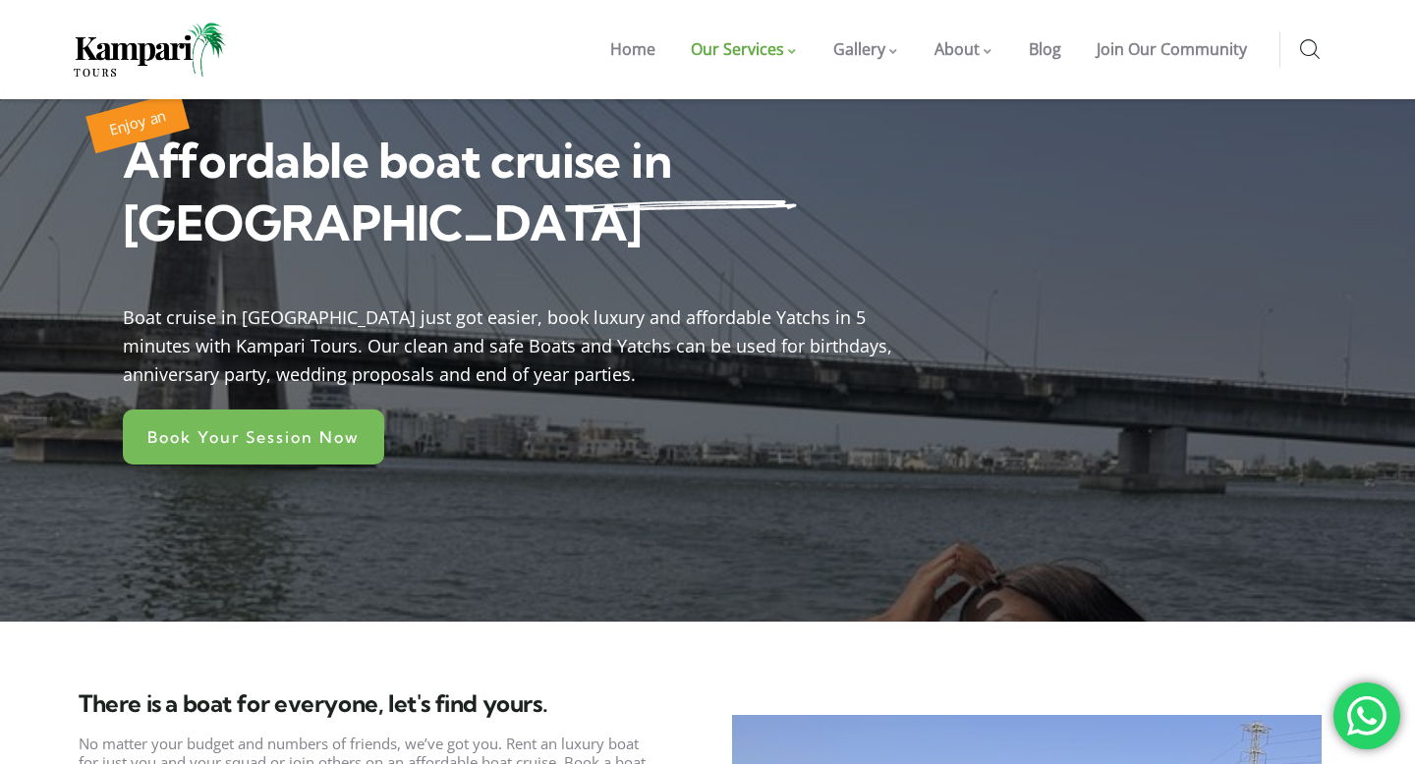
scroll to position [81, 0]
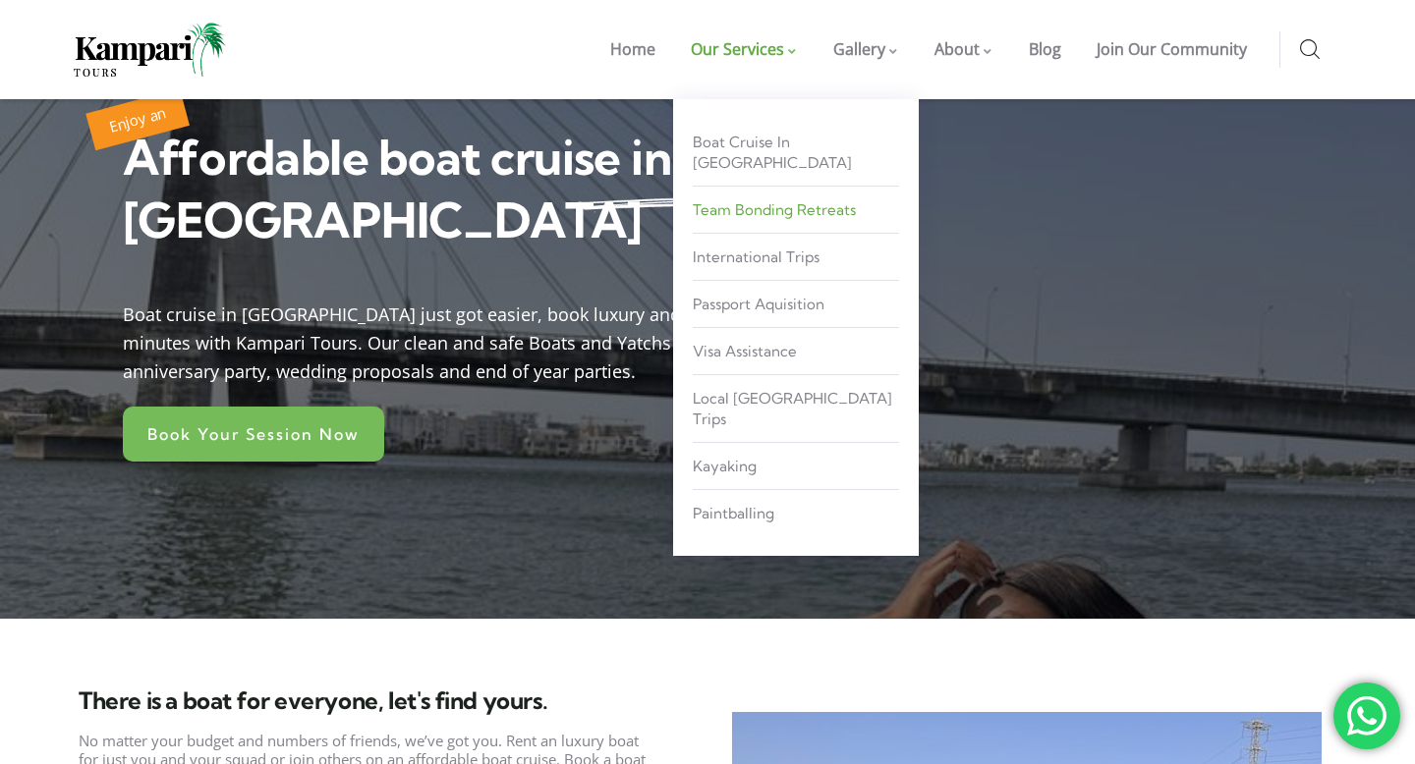
click at [779, 203] on link "Team Bonding Retreats" at bounding box center [796, 210] width 206 height 36
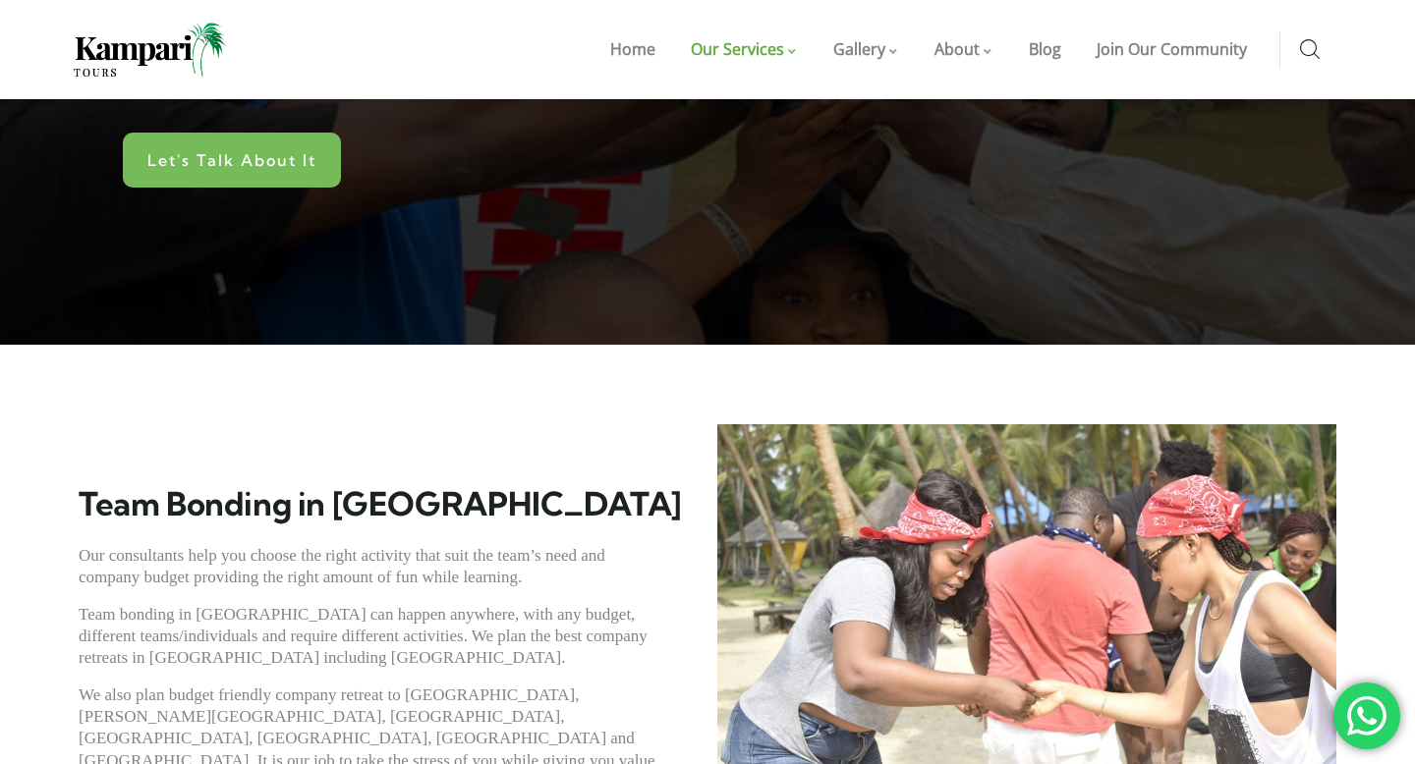
scroll to position [139, 0]
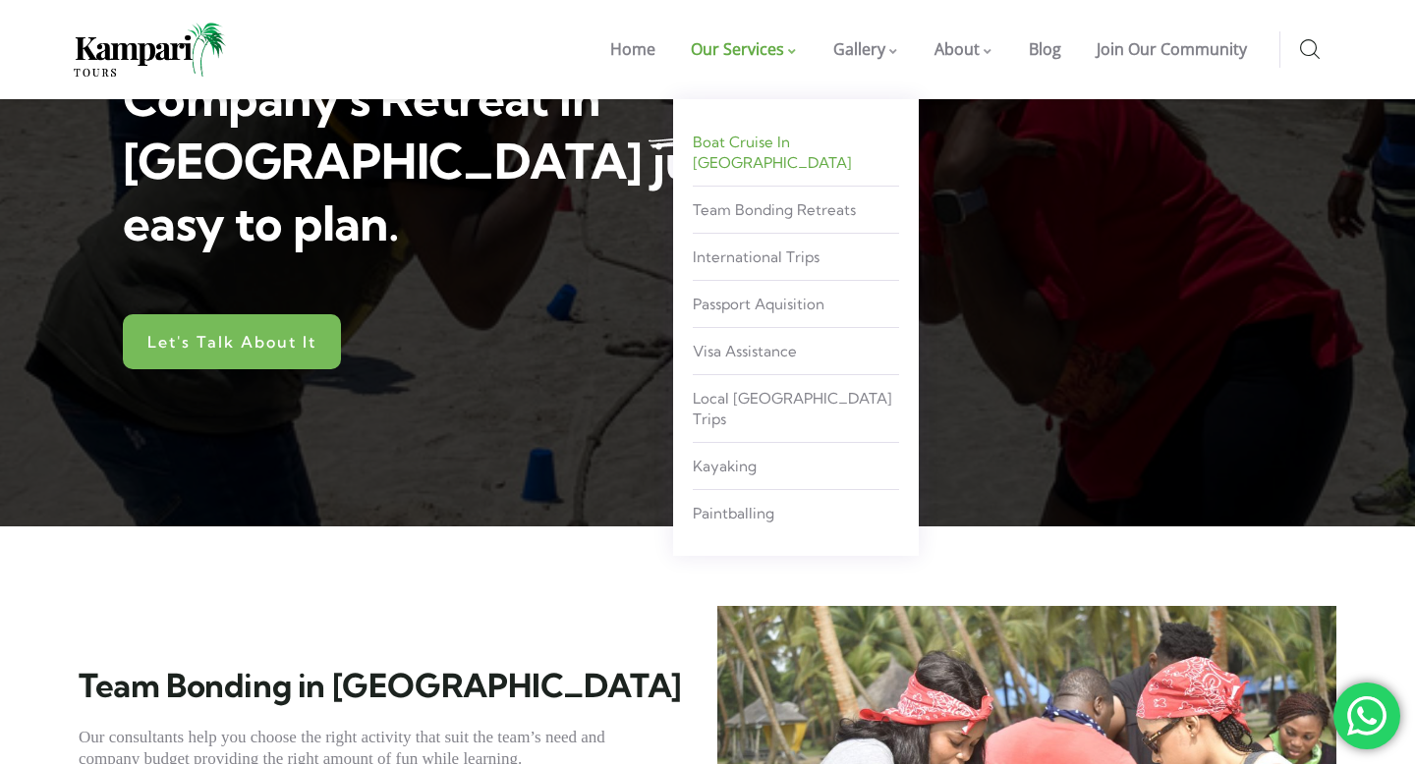
click at [778, 151] on link "Boat Cruise in [GEOGRAPHIC_DATA]" at bounding box center [796, 152] width 206 height 57
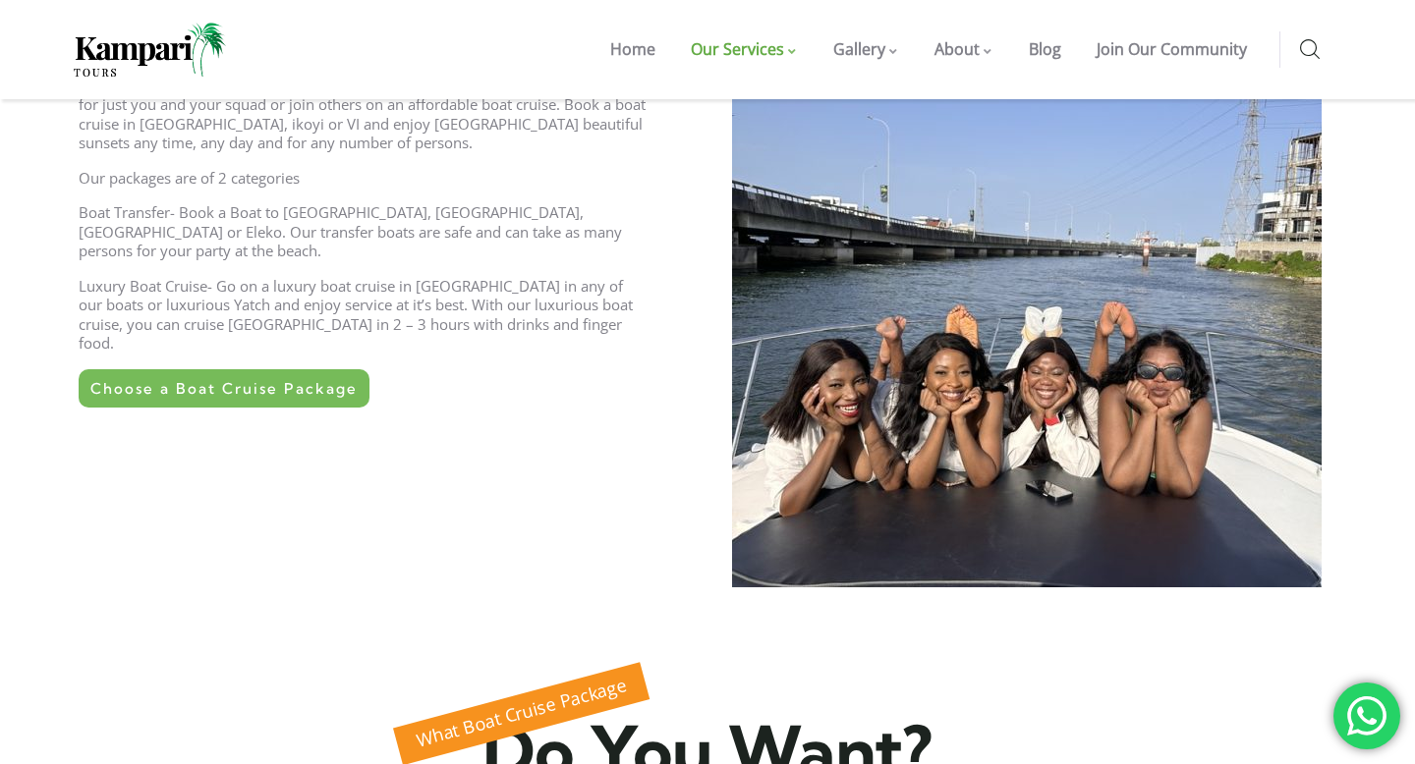
scroll to position [745, 0]
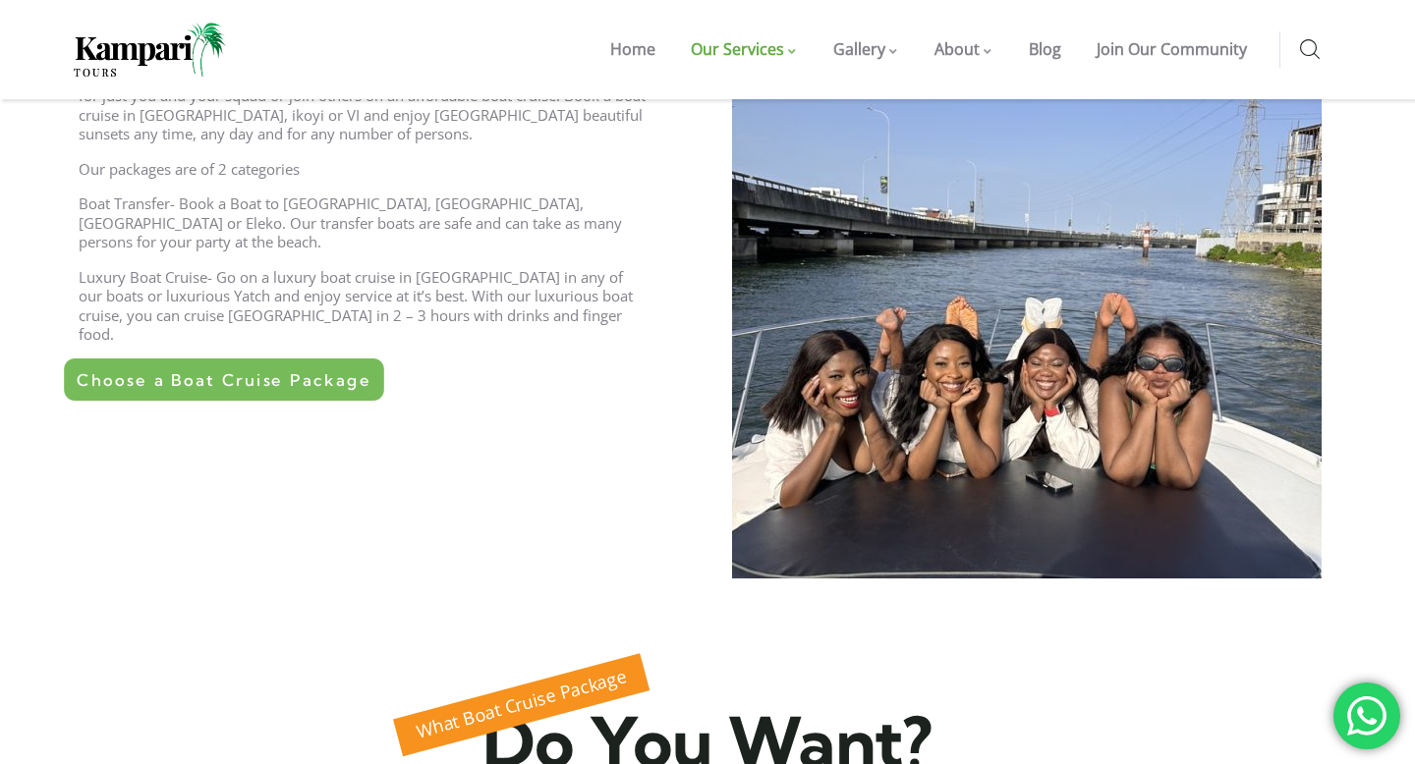
click at [281, 359] on link "Choose a Boat Cruise Package" at bounding box center [224, 380] width 320 height 42
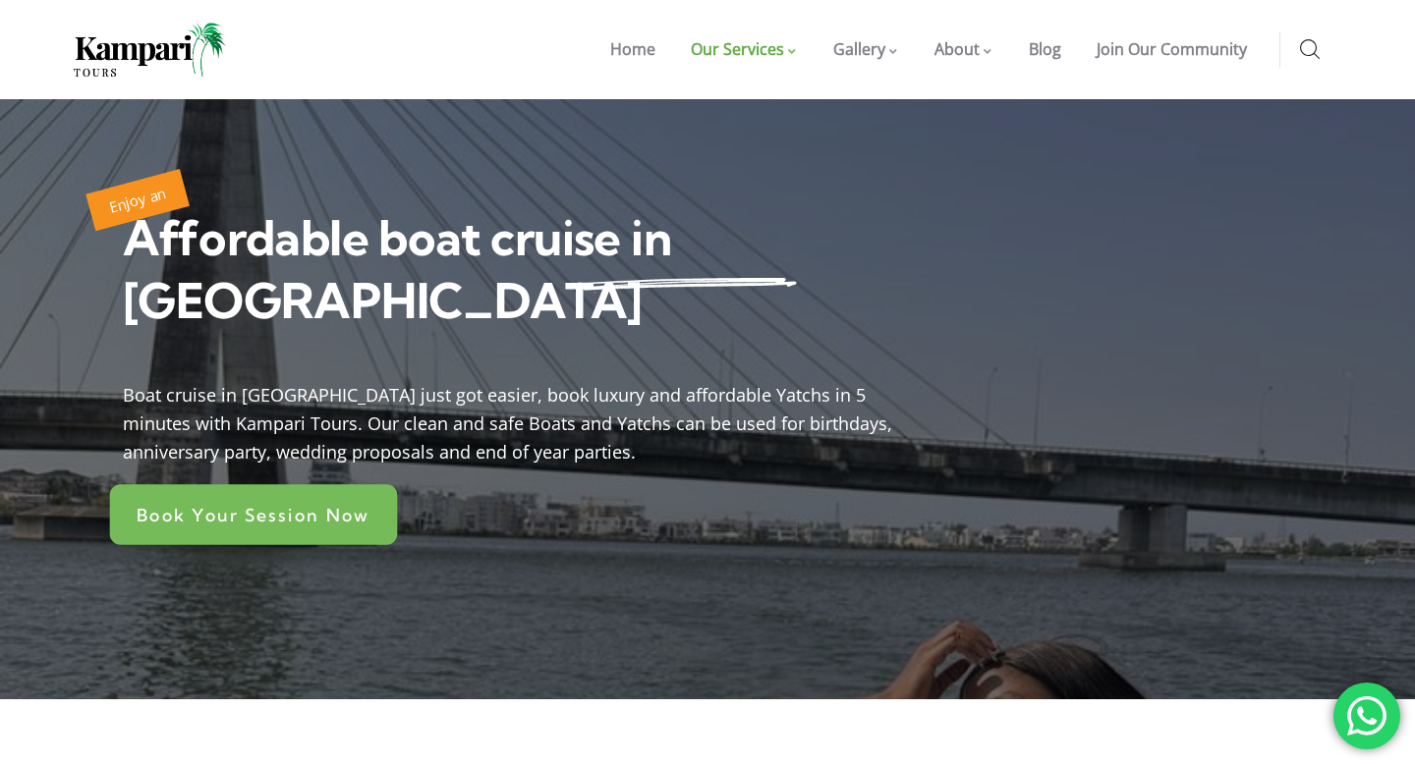
click at [340, 484] on link "Book Your Session Now" at bounding box center [254, 514] width 288 height 61
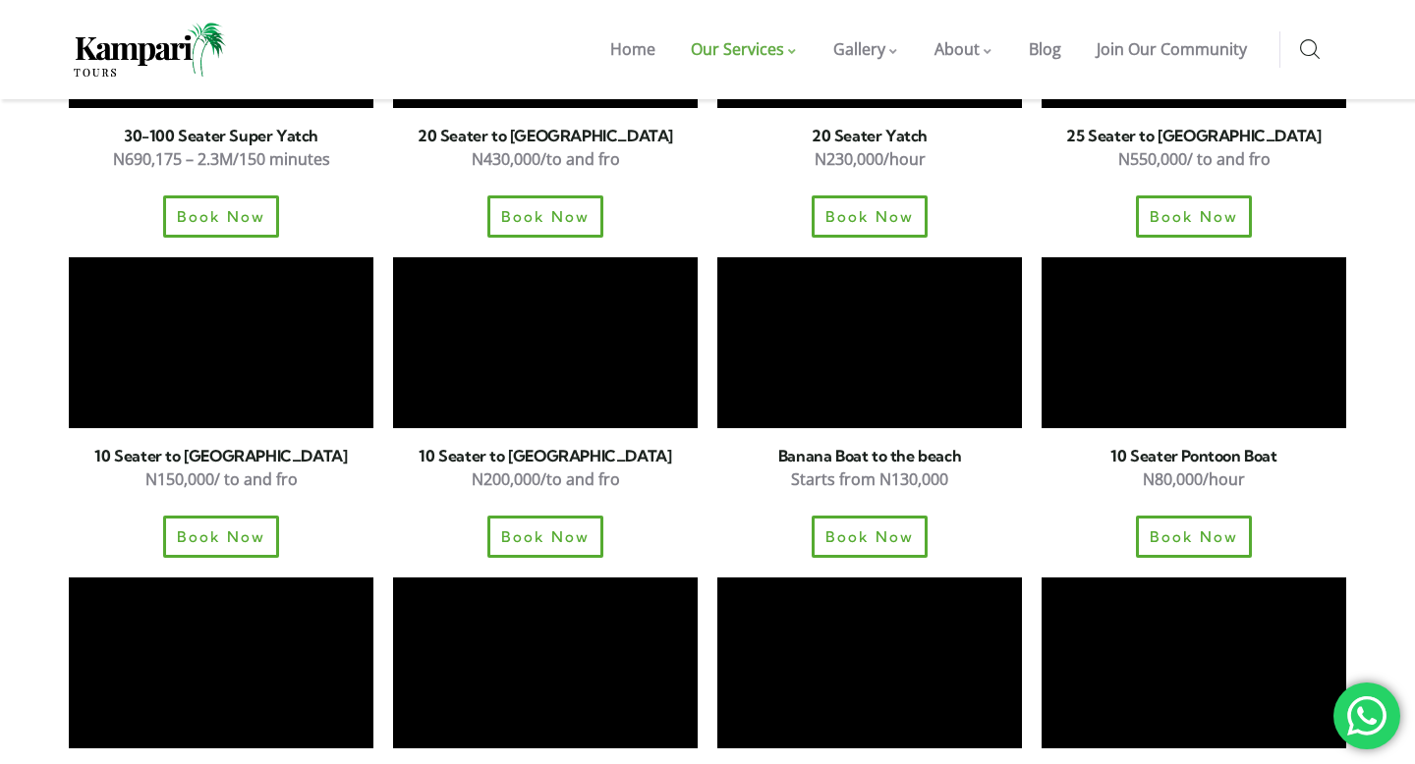
scroll to position [2003, 0]
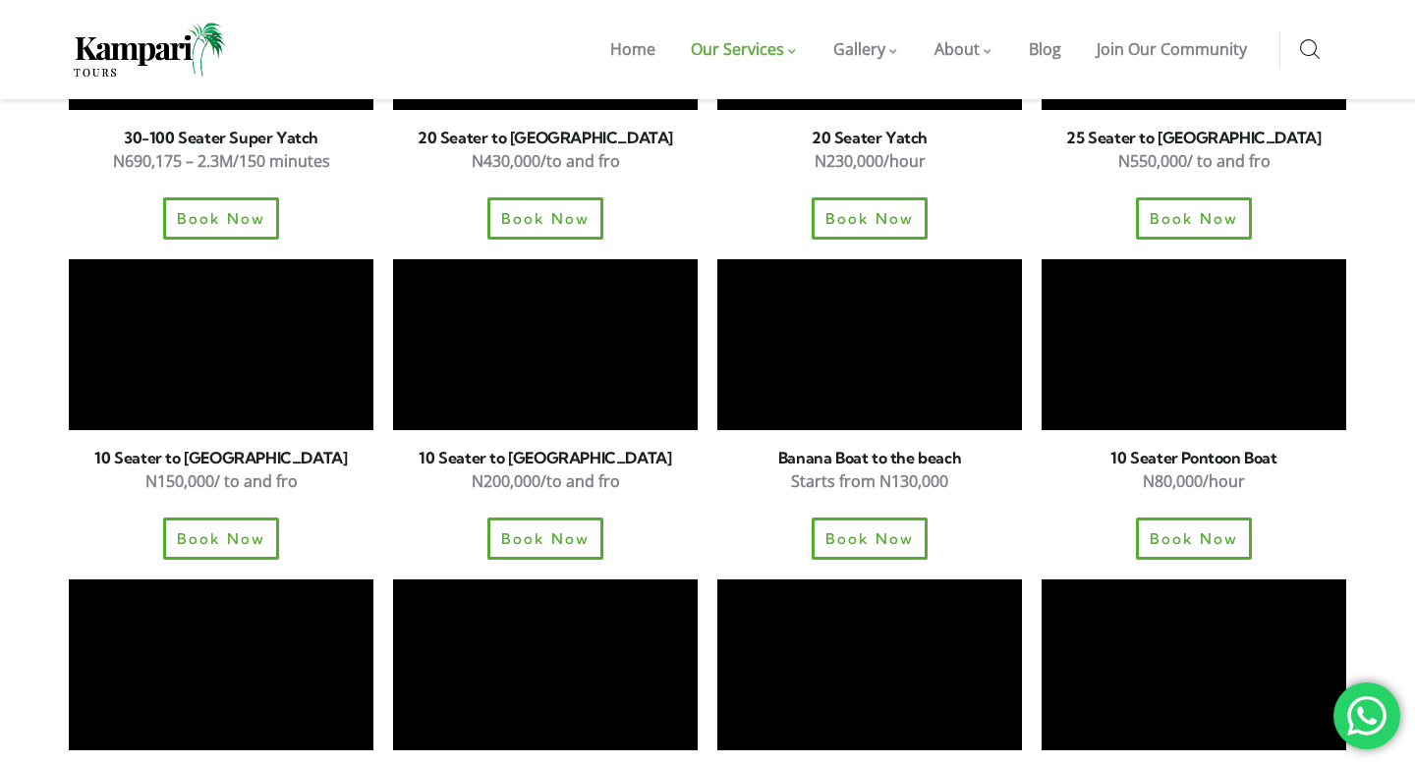
click at [1361, 385] on section "10 Seater to Tarkwa Bay Beach​ N150,000/ to and fro Book Now 10 Seater to Ilash…" at bounding box center [707, 410] width 1415 height 320
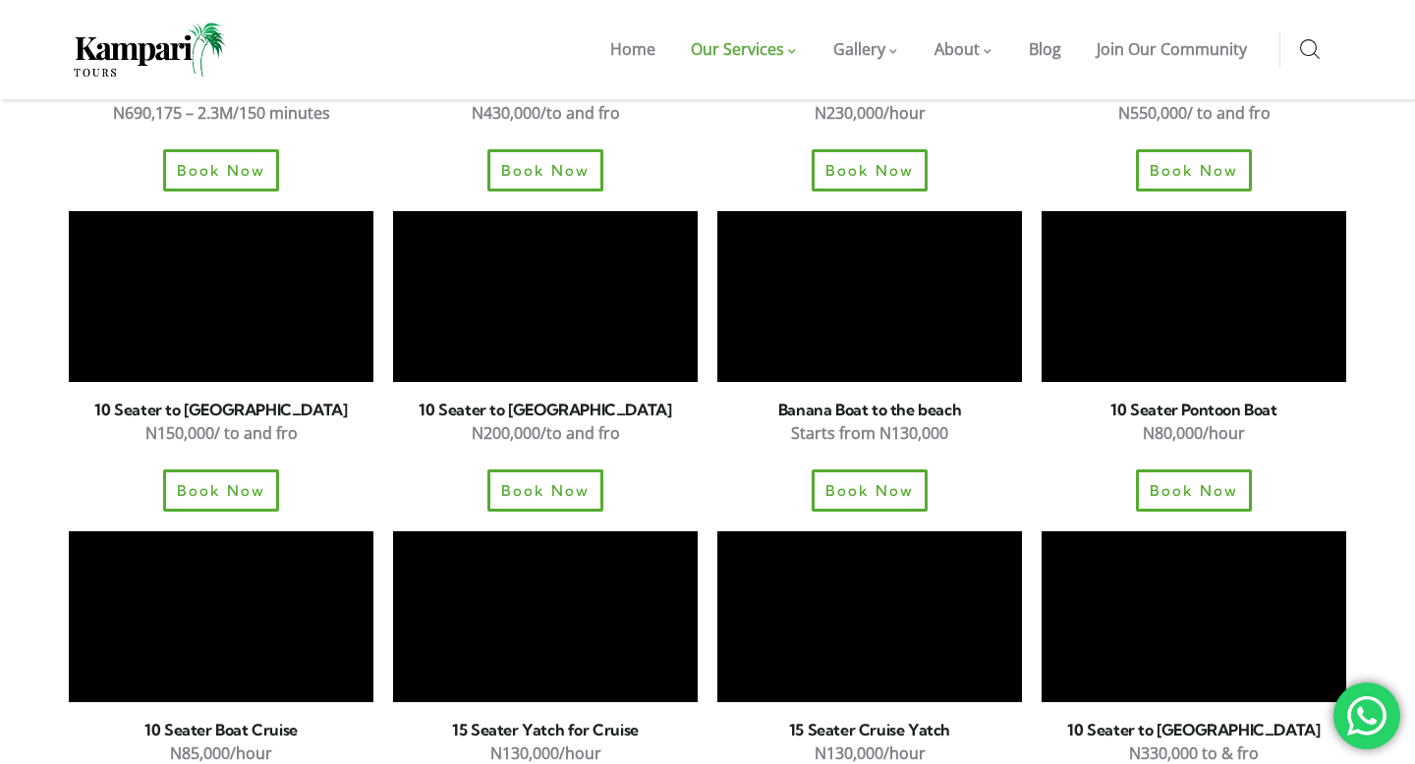
scroll to position [2032, 0]
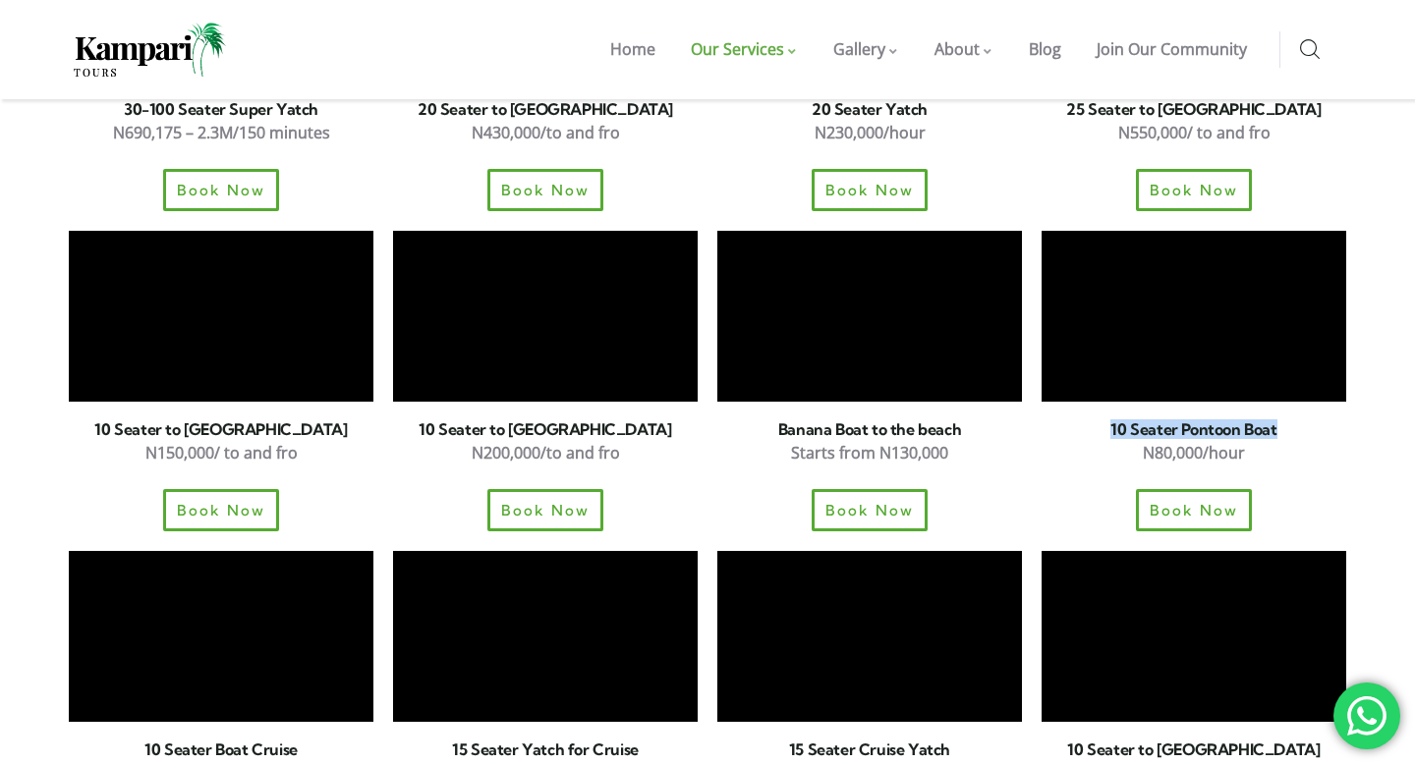
drag, startPoint x: 1292, startPoint y: 364, endPoint x: 1111, endPoint y: 364, distance: 180.8
click at [1111, 421] on h6 "10 Seater Pontoon Boat" at bounding box center [1193, 429] width 305 height 16
copy h6 "10 Seater Pontoon Boat"
click at [1189, 502] on span "Book Now" at bounding box center [1193, 510] width 97 height 17
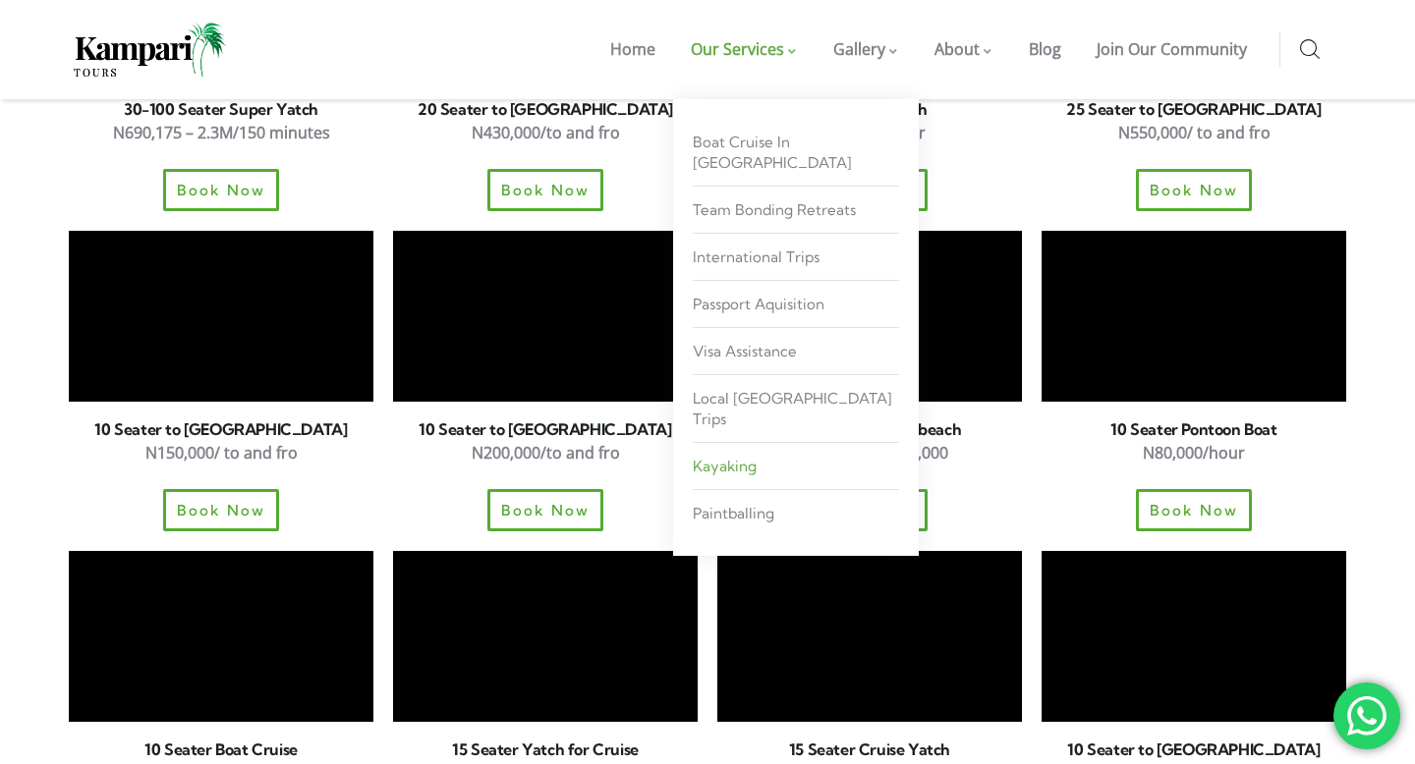
click at [725, 457] on span "kayaking" at bounding box center [725, 466] width 64 height 19
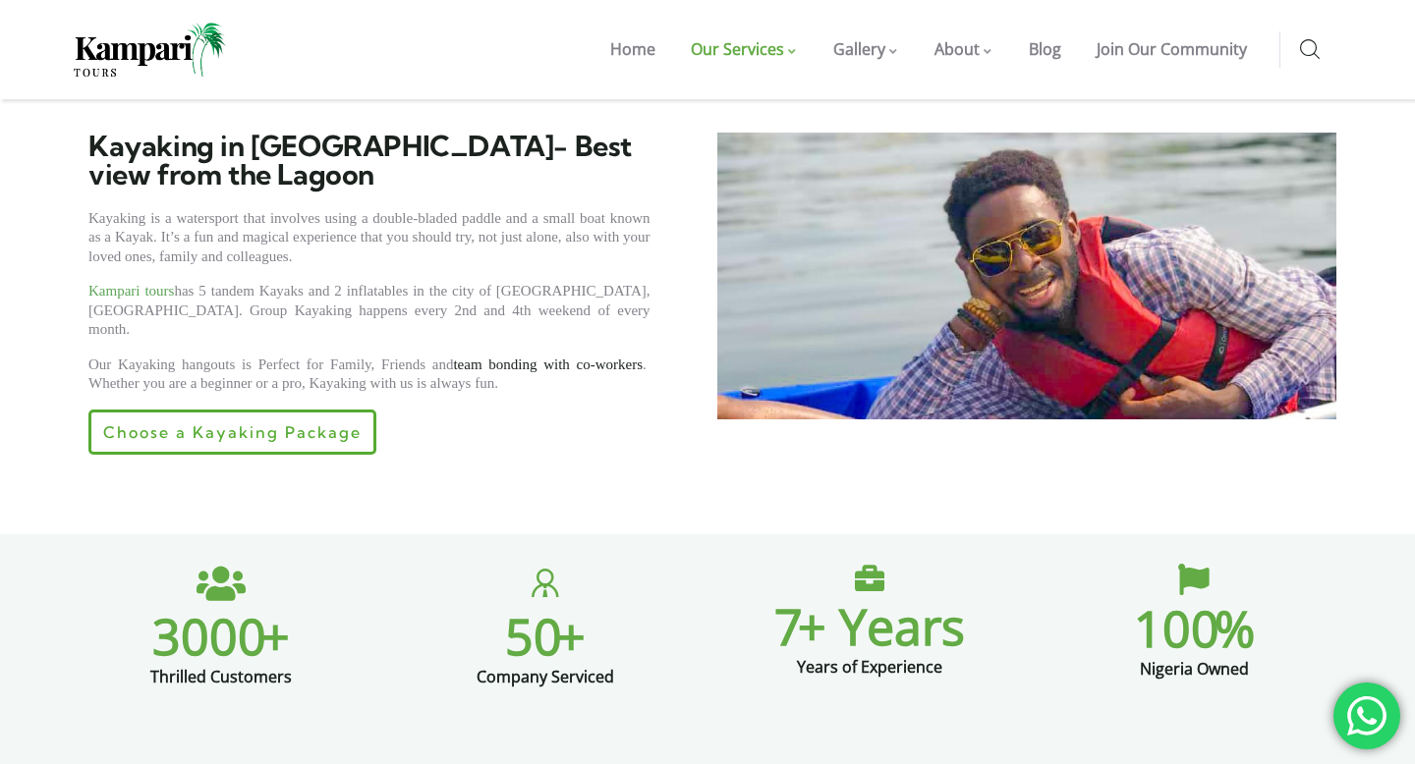
scroll to position [592, 0]
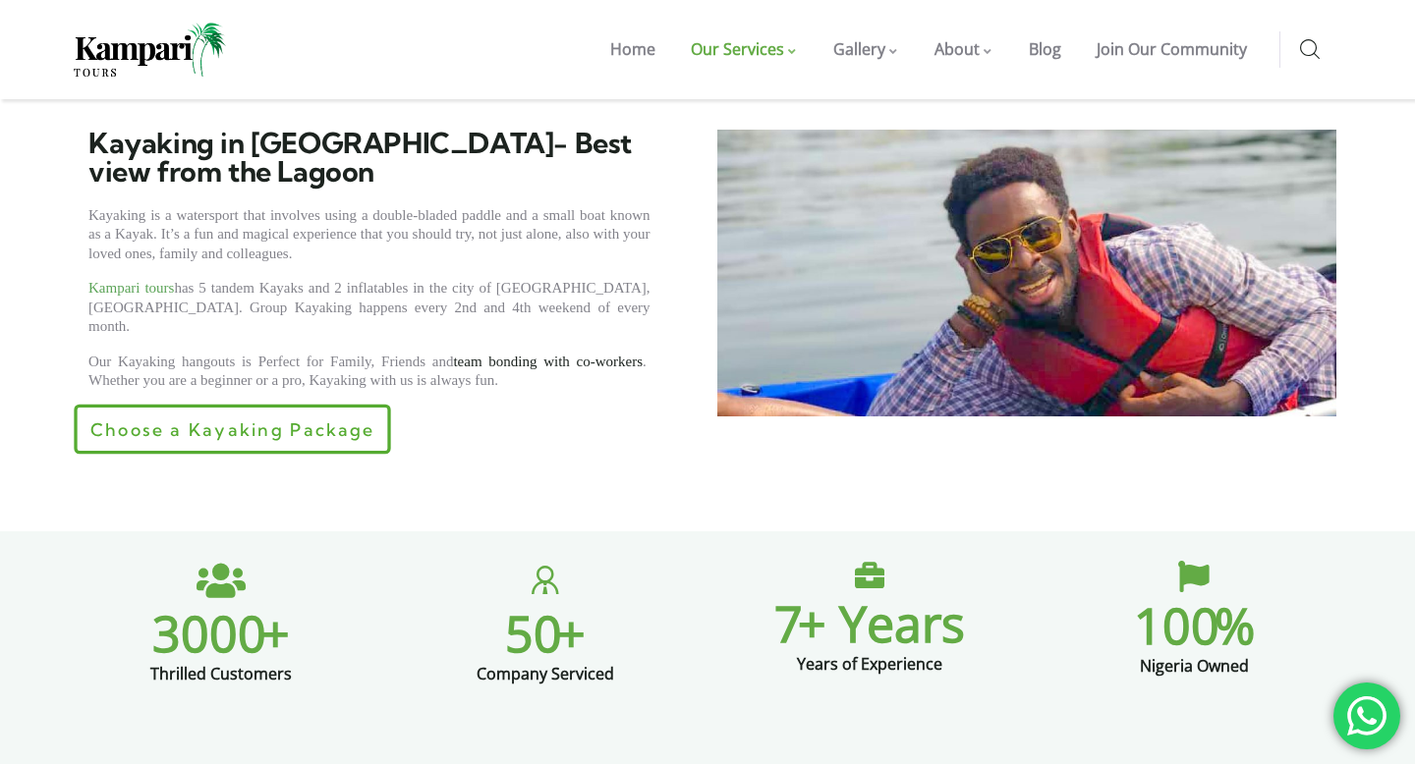
click at [302, 420] on span "Choose a Kayaking Package" at bounding box center [232, 429] width 284 height 18
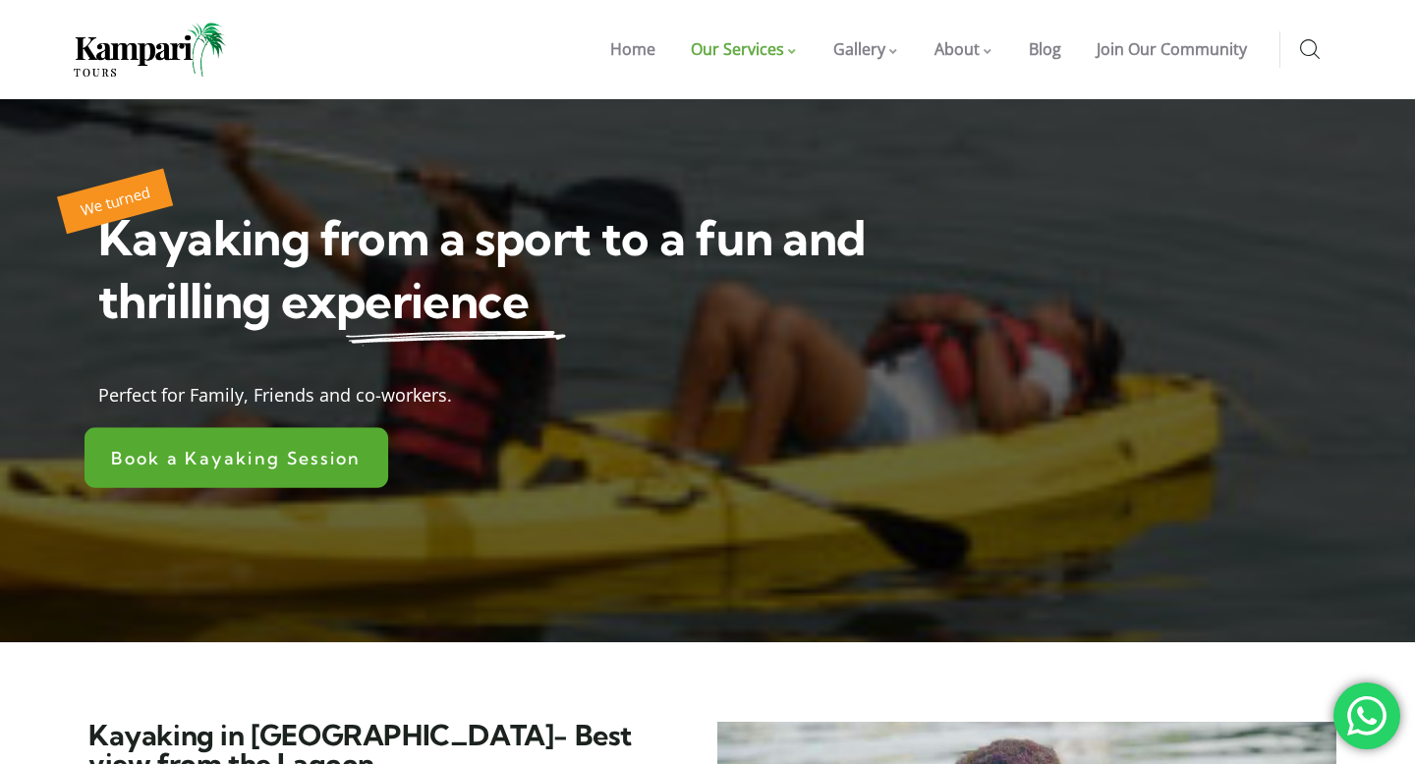
click at [306, 453] on span "Book a Kayaking Session" at bounding box center [236, 458] width 250 height 18
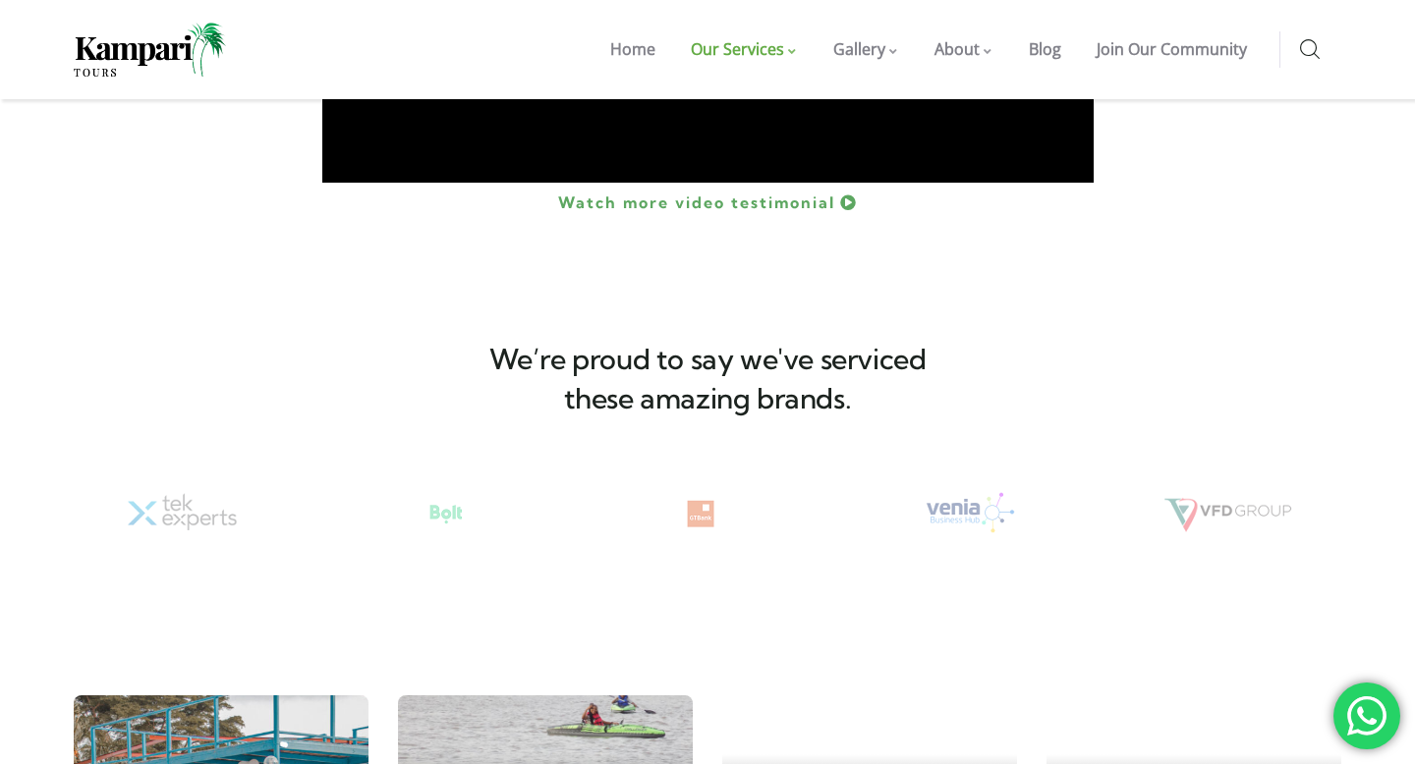
scroll to position [2014, 0]
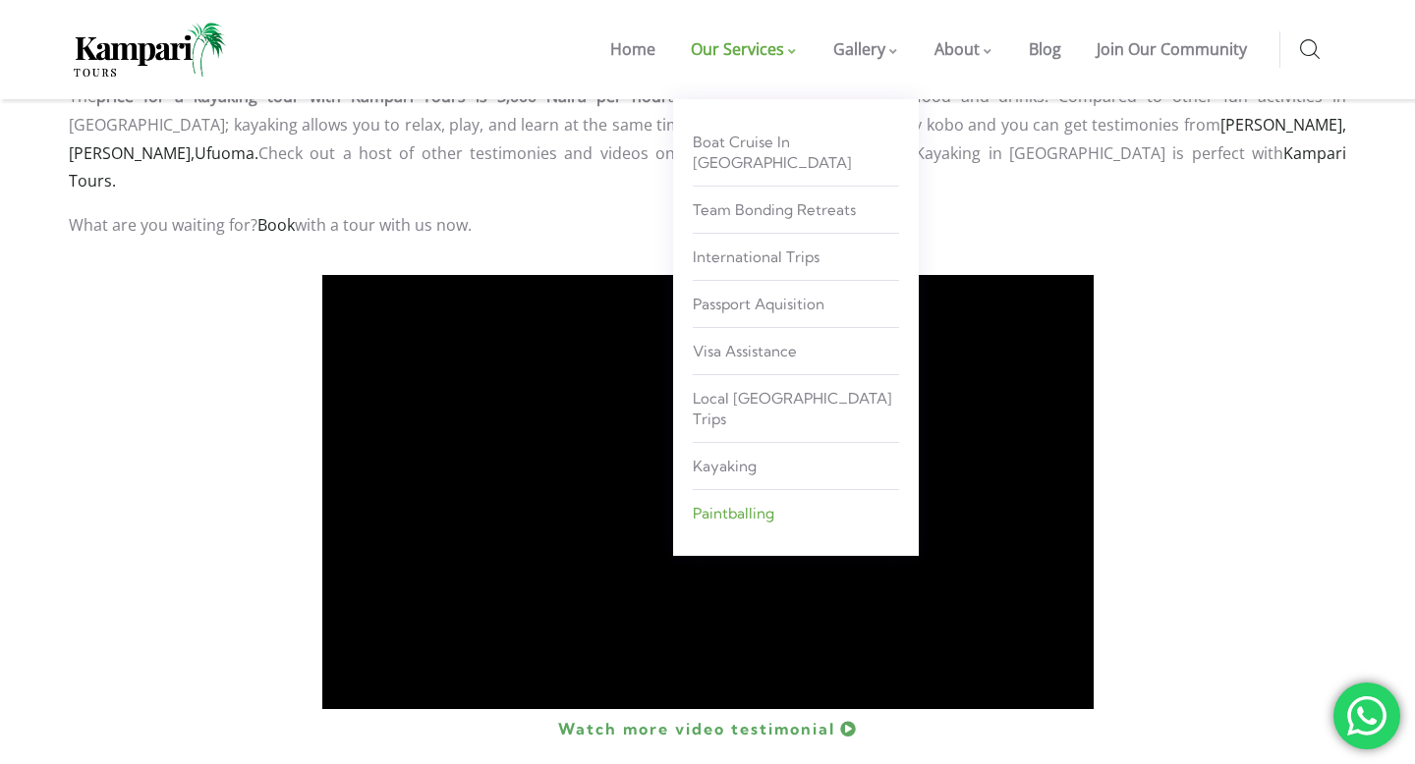
click at [760, 504] on span "Paintballing" at bounding box center [734, 513] width 82 height 19
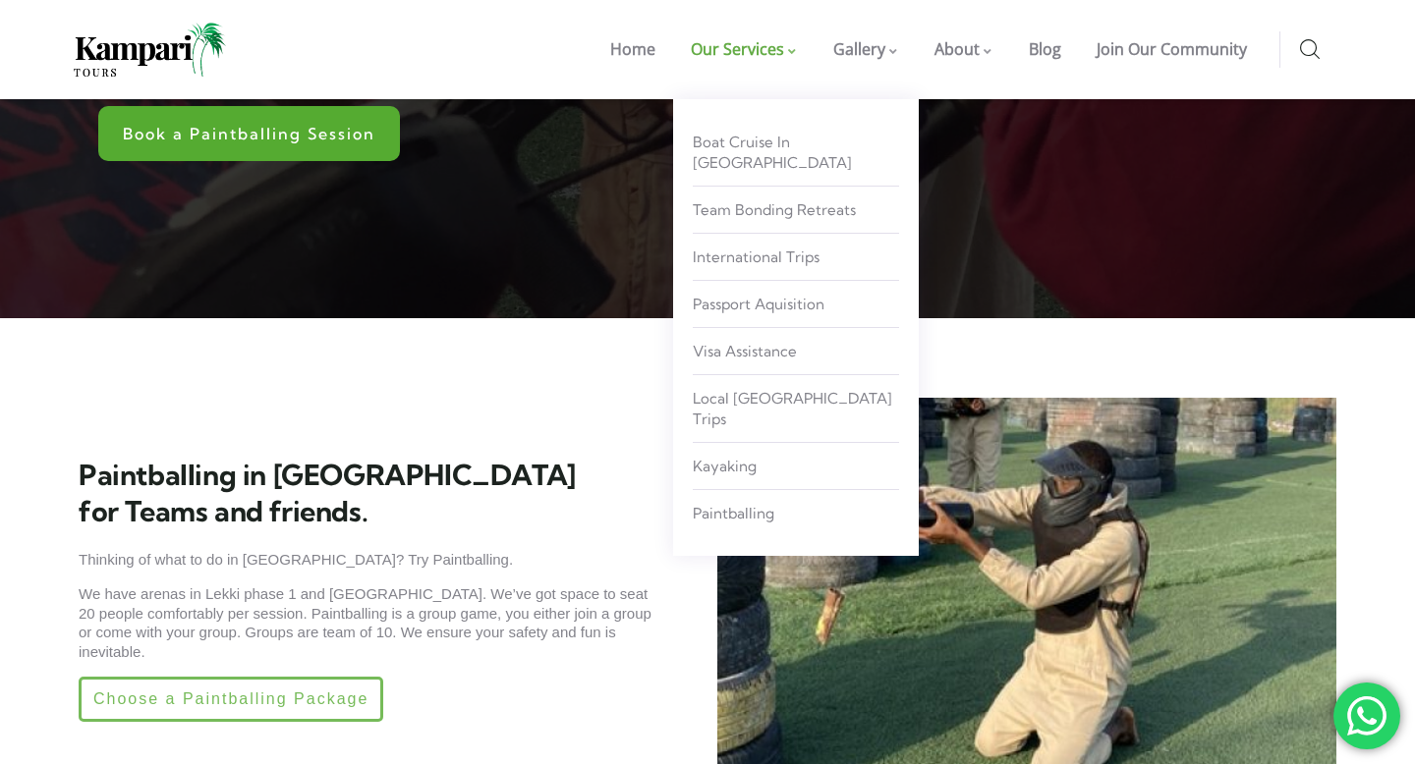
scroll to position [271, 0]
